Goal: Task Accomplishment & Management: Use online tool/utility

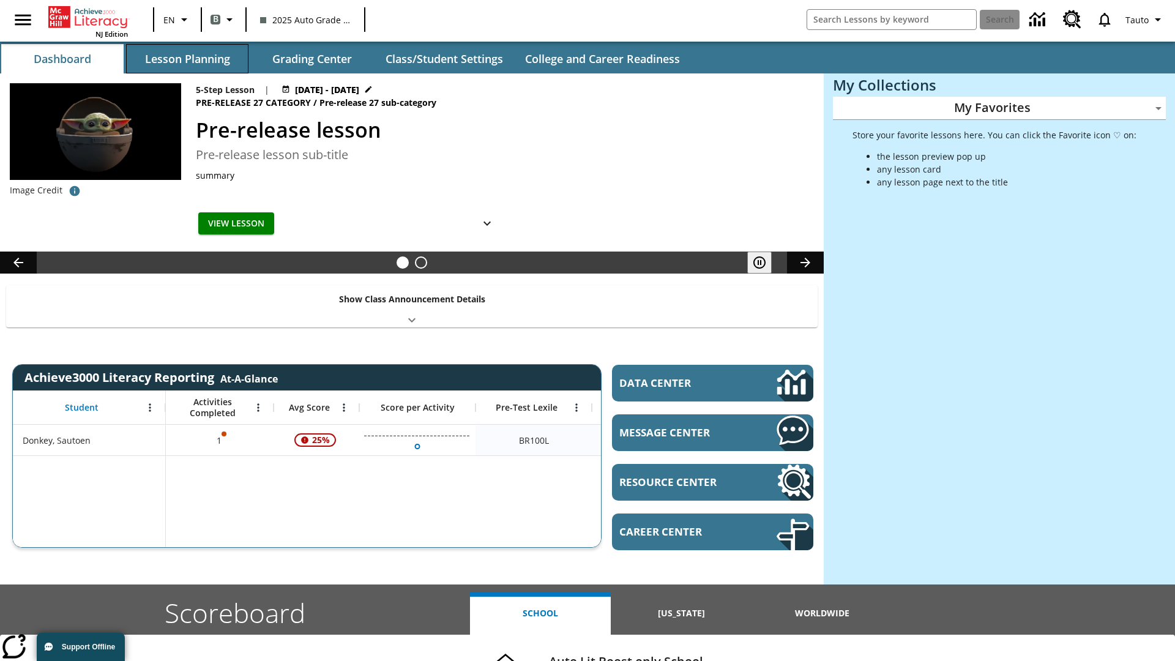
click at [187, 59] on button "Lesson Planning" at bounding box center [187, 58] width 122 height 29
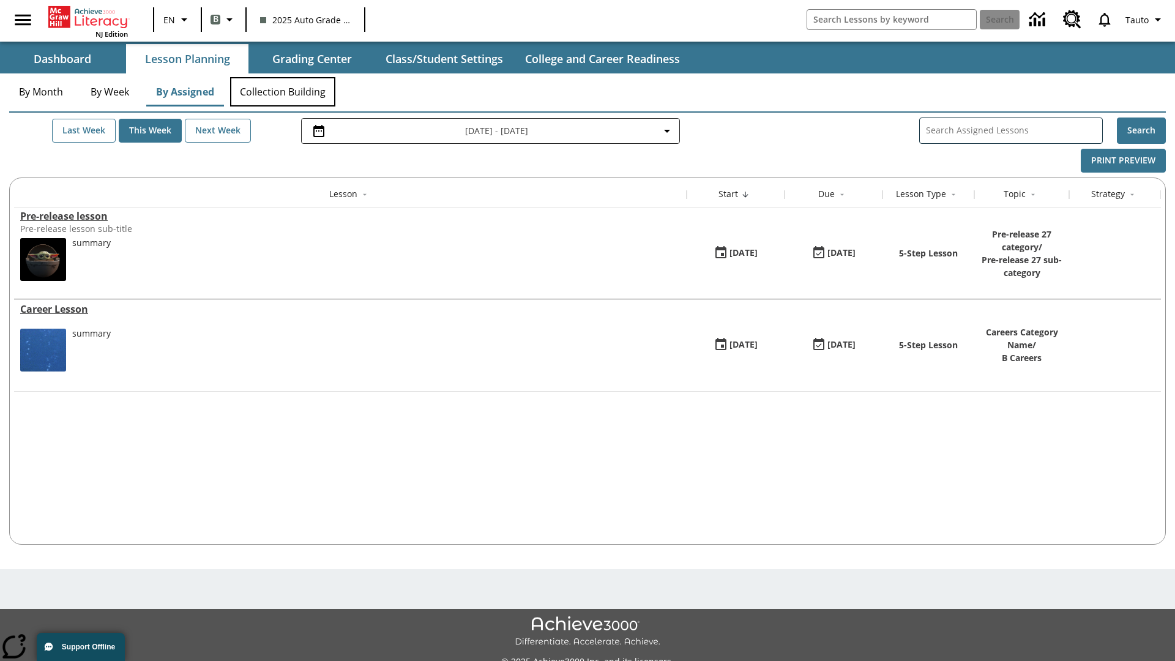
click at [283, 92] on button "Collection Building" at bounding box center [282, 91] width 105 height 29
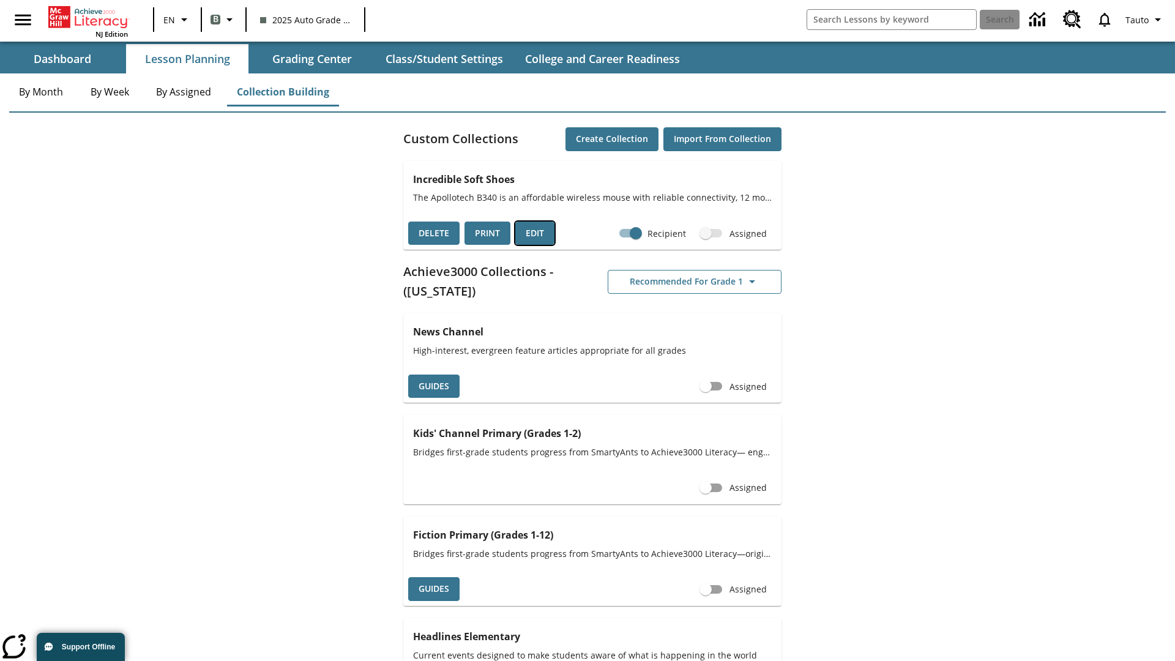
click at [535, 233] on button "Edit" at bounding box center [534, 233] width 39 height 24
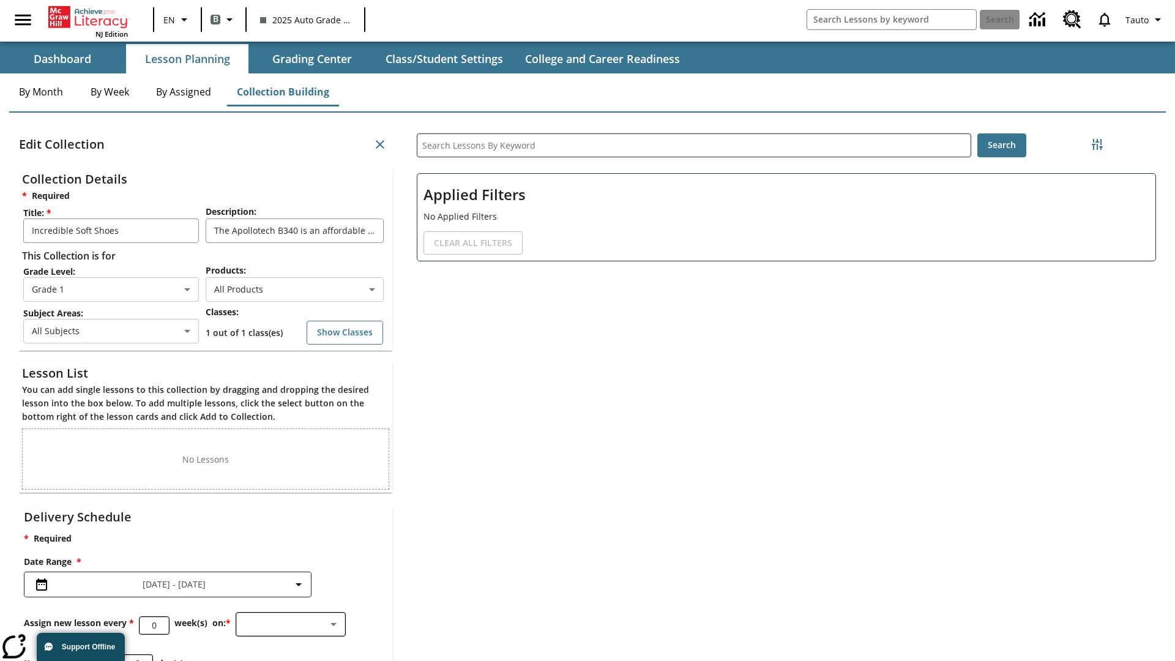
scroll to position [1, 1]
click at [294, 289] on body "Skip to main content NJ Edition EN B 2025 Auto Grade 1 B Search 0 Tauto Dashboa…" at bounding box center [587, 378] width 1175 height 756
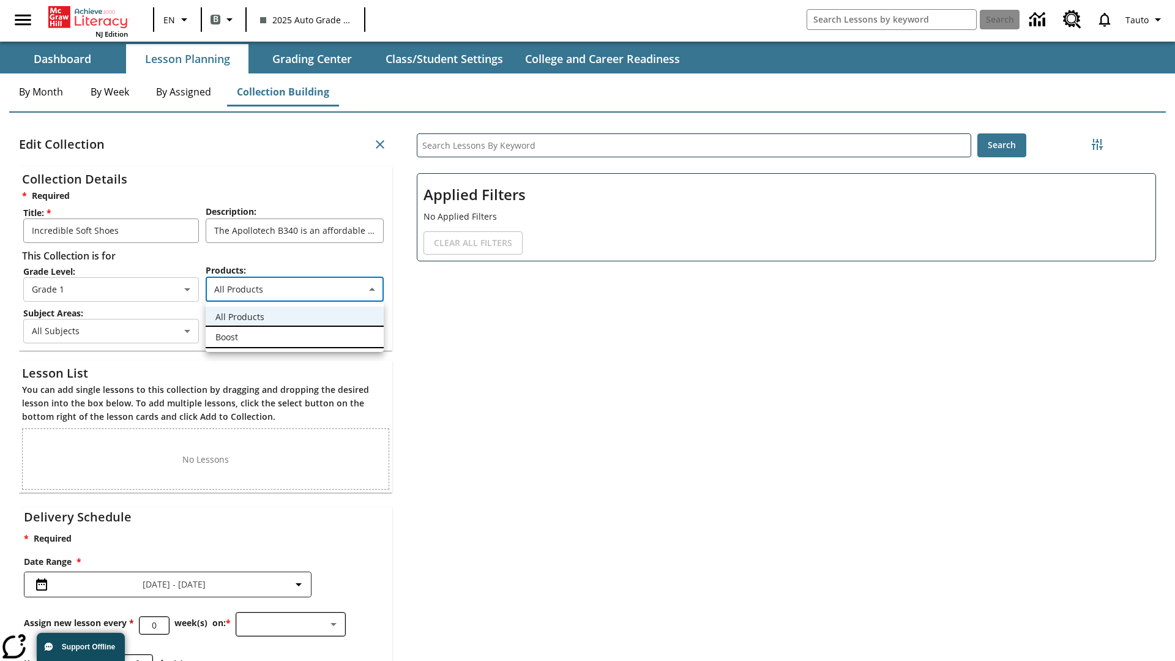
click at [294, 336] on li "Boost" at bounding box center [295, 337] width 178 height 20
type input "12"
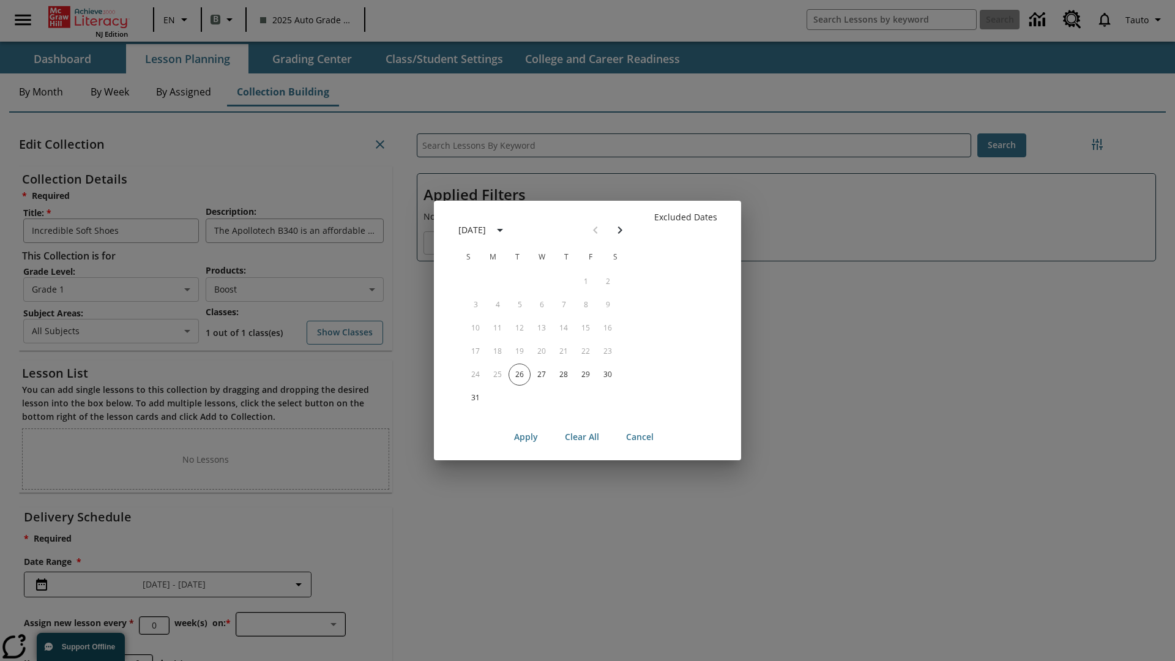
scroll to position [122, 0]
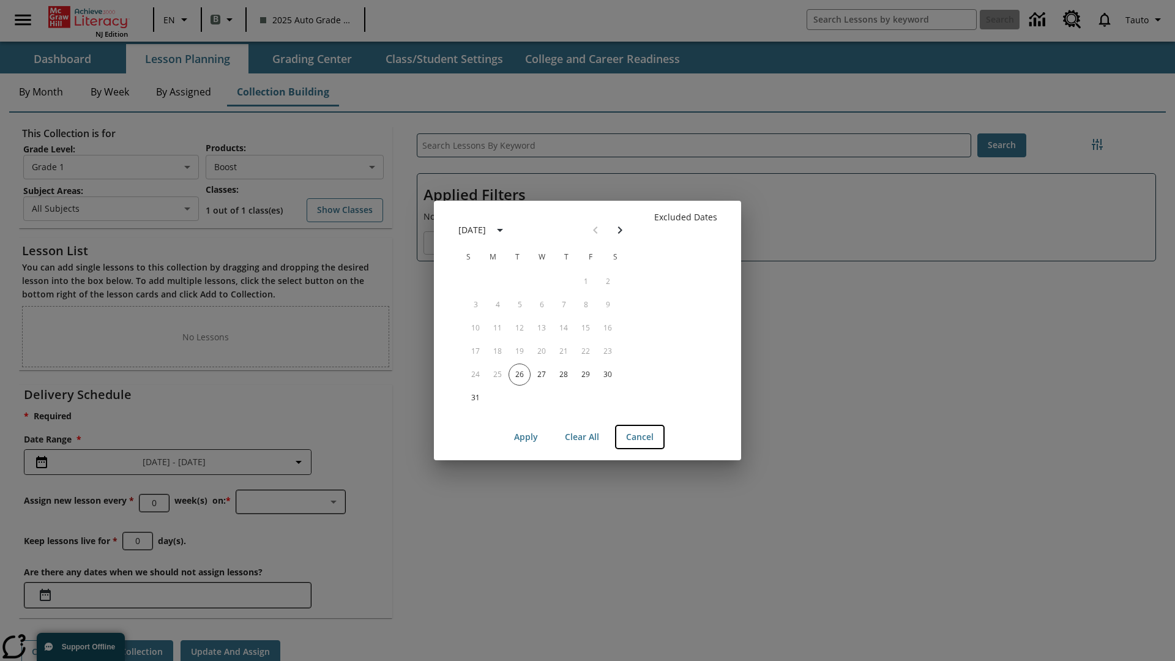
click at [639, 437] on button "Cancel" at bounding box center [639, 437] width 47 height 23
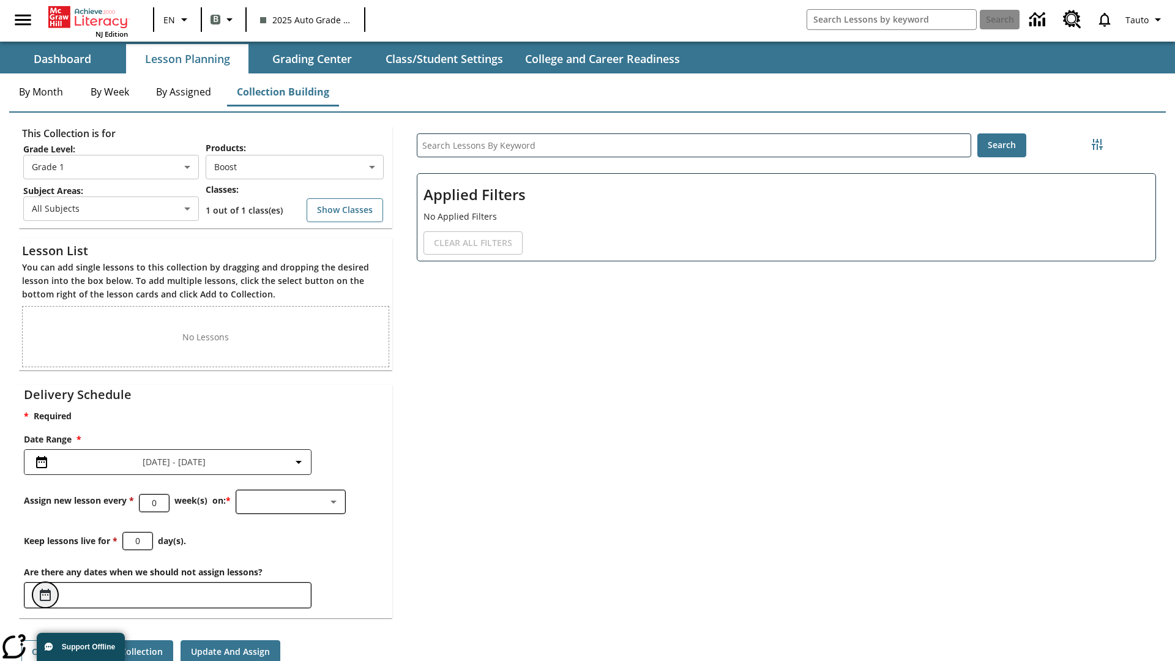
scroll to position [5, 0]
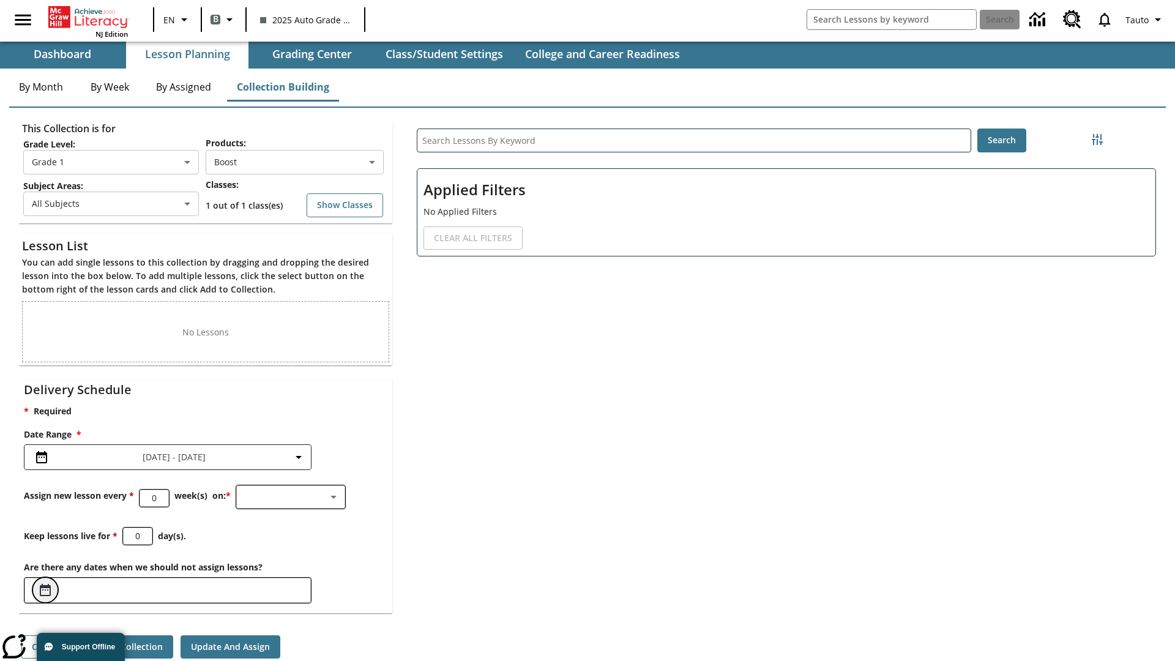
click at [45, 584] on icon "Choose Dates" at bounding box center [45, 590] width 11 height 12
